Goal: Information Seeking & Learning: Learn about a topic

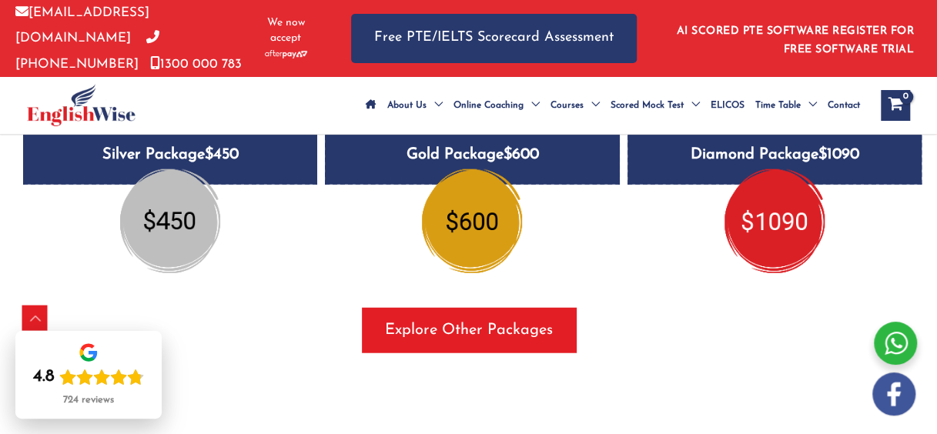
scroll to position [1740, 0]
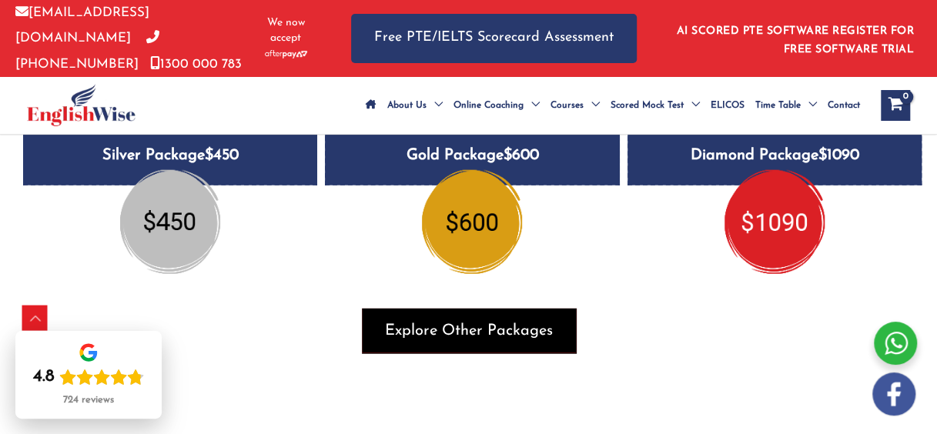
click at [432, 331] on span "Explore Other Packages" at bounding box center [469, 331] width 168 height 22
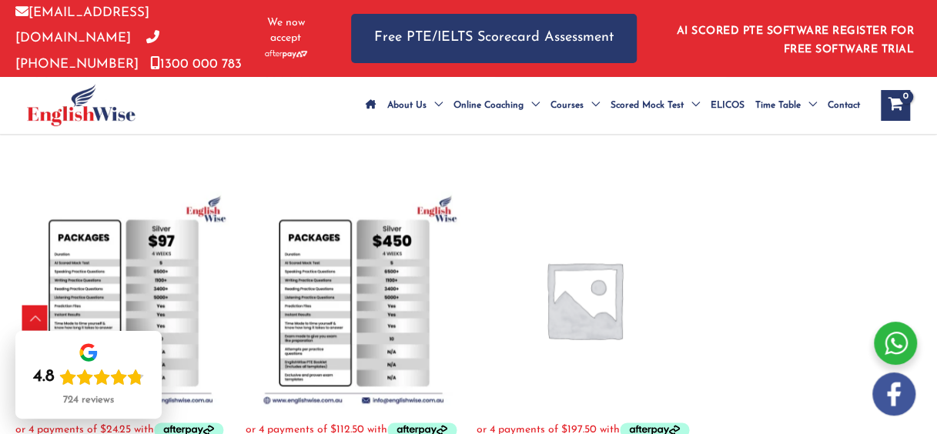
scroll to position [740, 0]
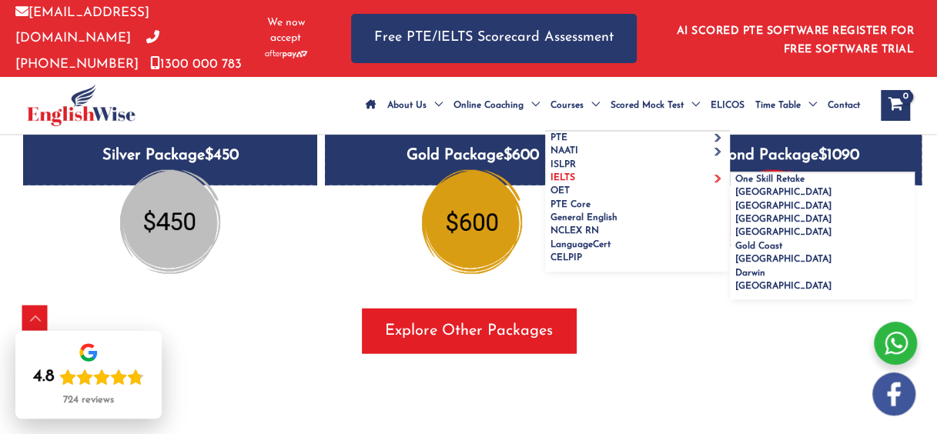
click at [556, 173] on span "IELTS" at bounding box center [562, 177] width 25 height 9
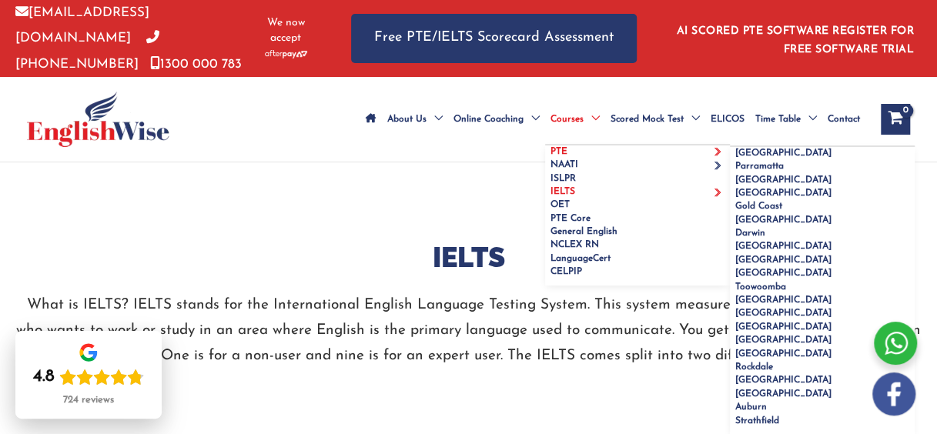
click at [559, 147] on span "PTE" at bounding box center [558, 151] width 17 height 9
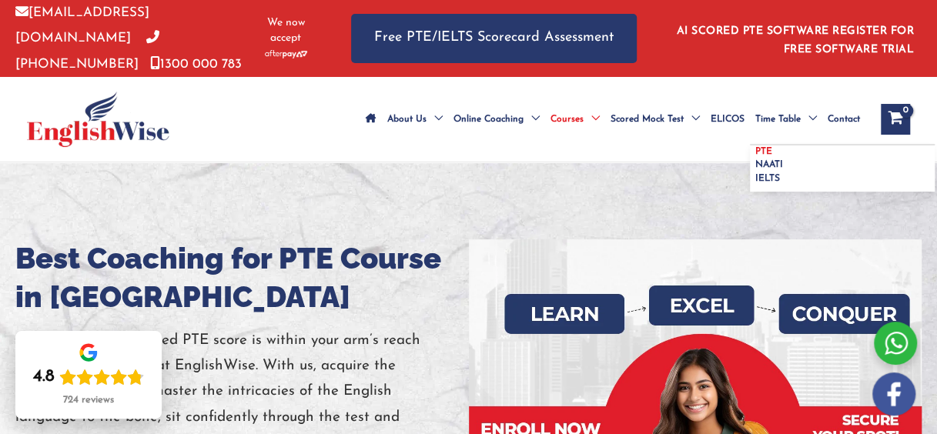
click at [762, 147] on span "PTE" at bounding box center [763, 151] width 17 height 9
